Goal: Navigation & Orientation: Find specific page/section

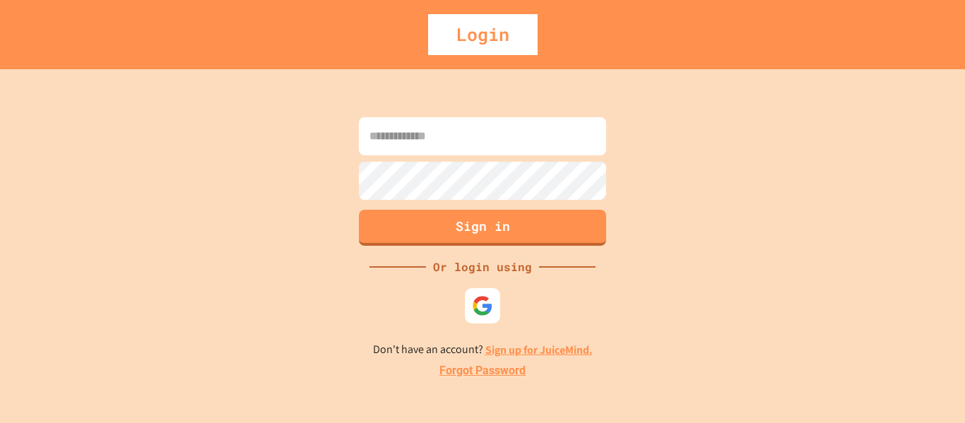
click at [410, 141] on input at bounding box center [482, 136] width 247 height 38
click at [465, 311] on div at bounding box center [482, 305] width 35 height 35
